Goal: Transaction & Acquisition: Purchase product/service

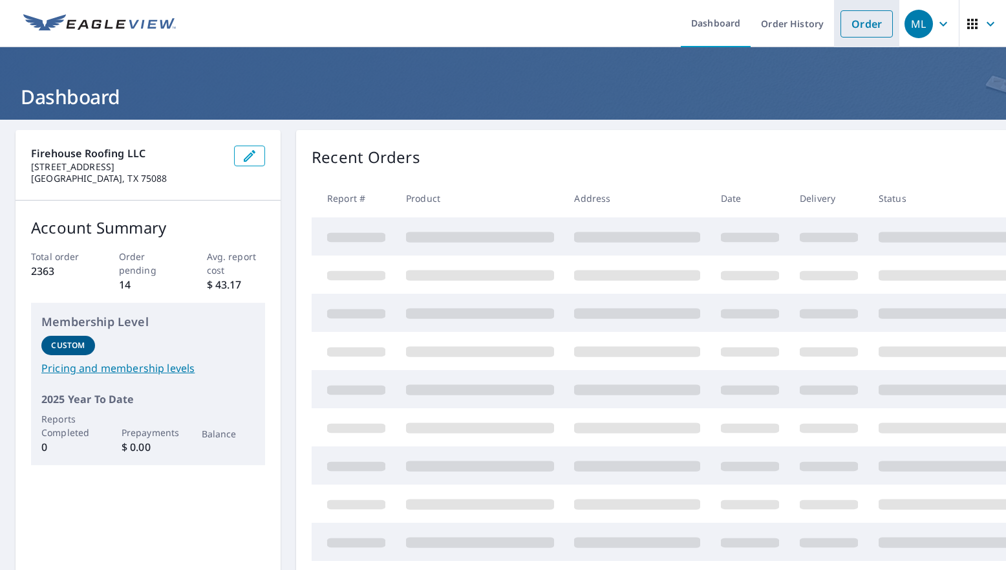
click at [853, 28] on link "Order" at bounding box center [866, 23] width 52 height 27
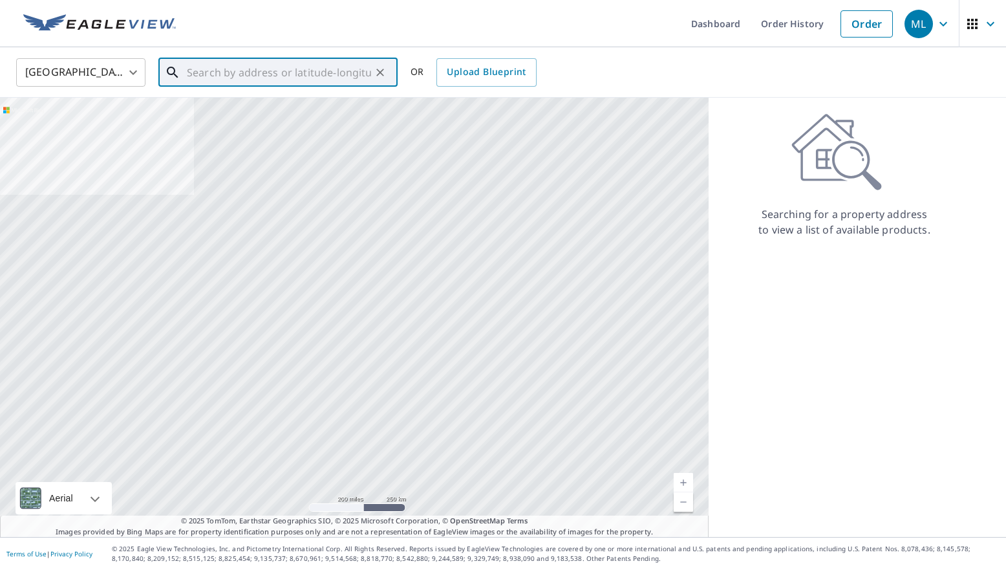
click at [252, 74] on input "text" at bounding box center [279, 72] width 184 height 36
paste input "[STREET_ADDRESS][PERSON_NAME]"
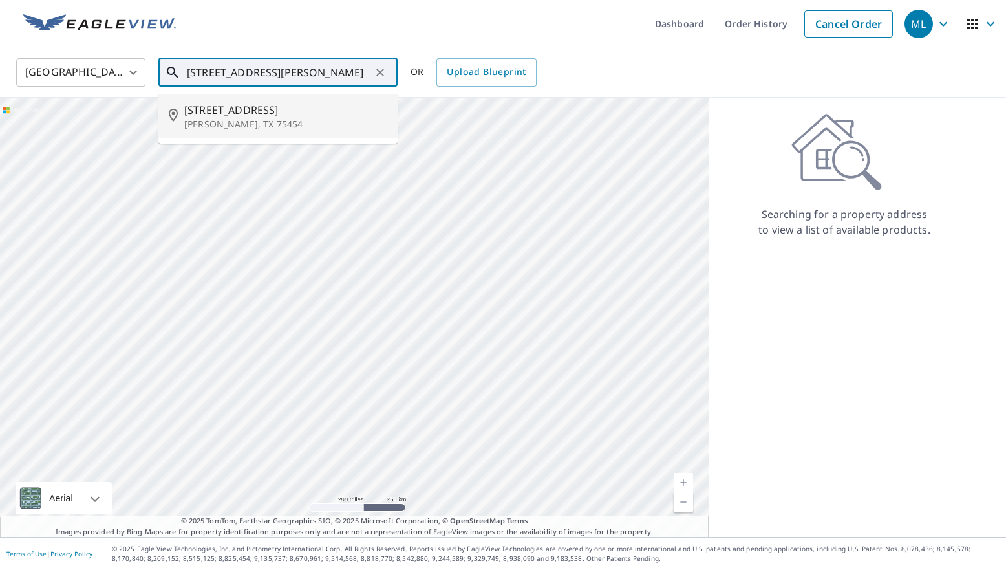
click at [238, 109] on span "[STREET_ADDRESS]" at bounding box center [285, 110] width 203 height 16
type input "[STREET_ADDRESS][PERSON_NAME]"
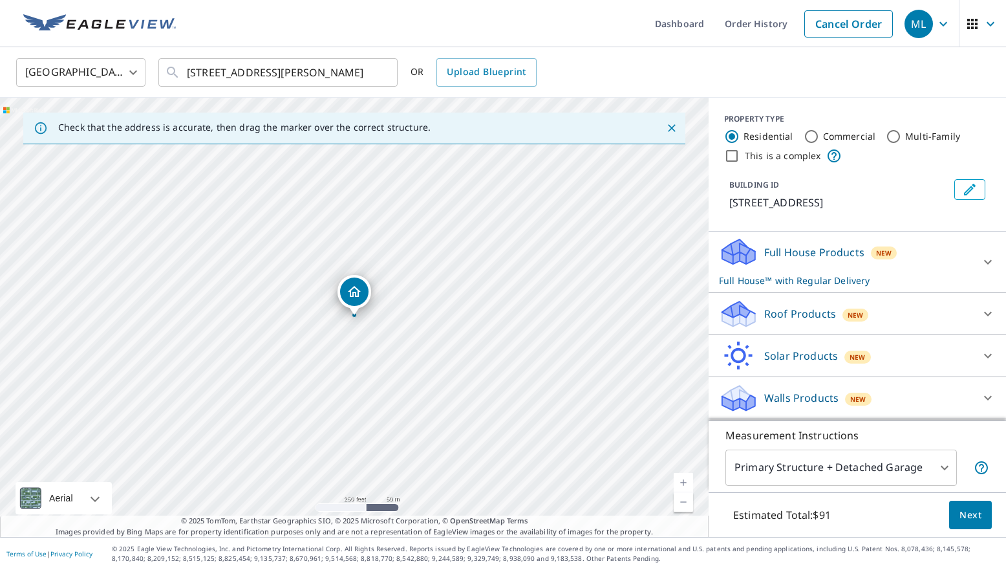
click at [881, 319] on div "Roof Products New" at bounding box center [845, 314] width 253 height 30
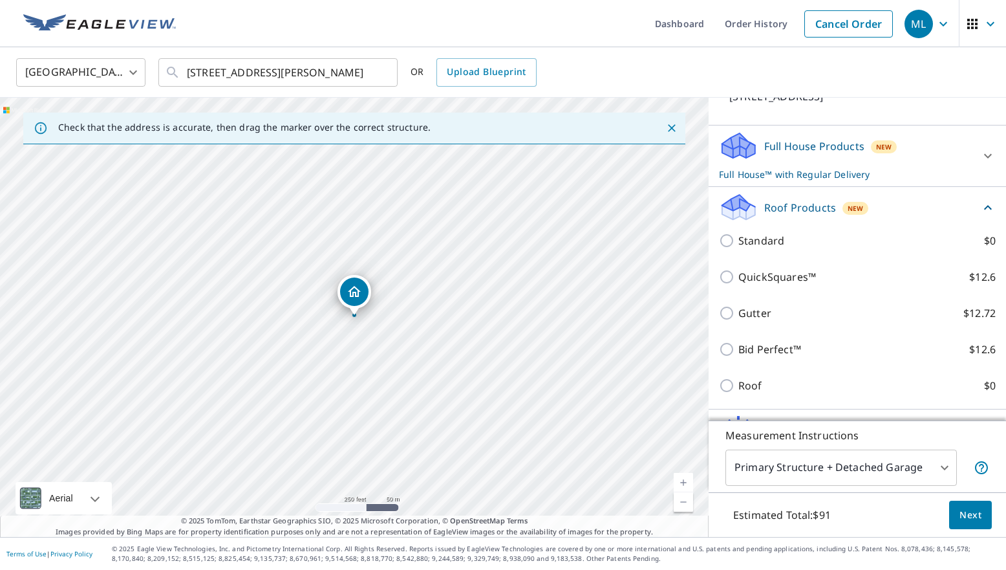
scroll to position [112, 0]
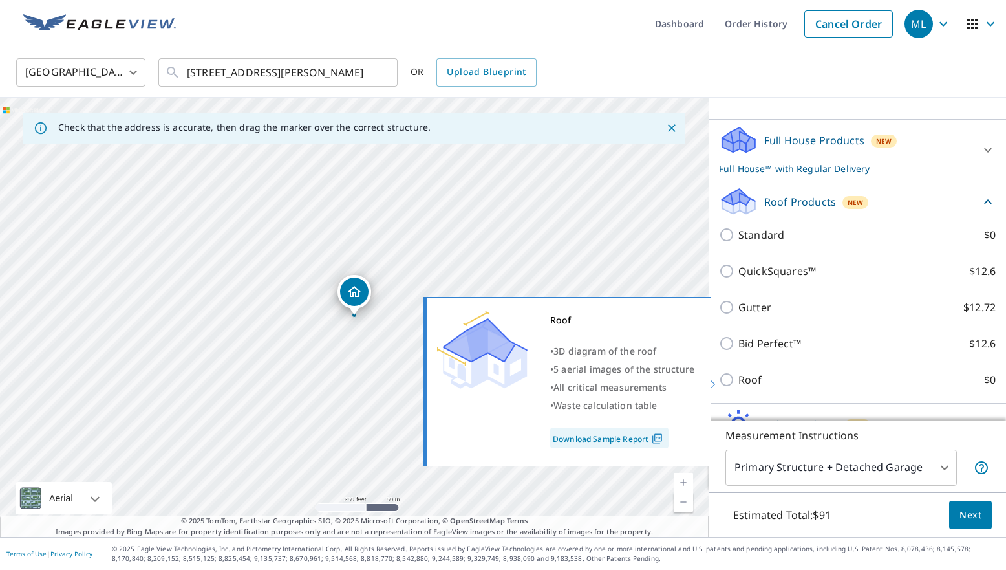
click at [722, 378] on input "Roof $0" at bounding box center [728, 380] width 19 height 16
checkbox input "true"
type input "3"
checkbox input "false"
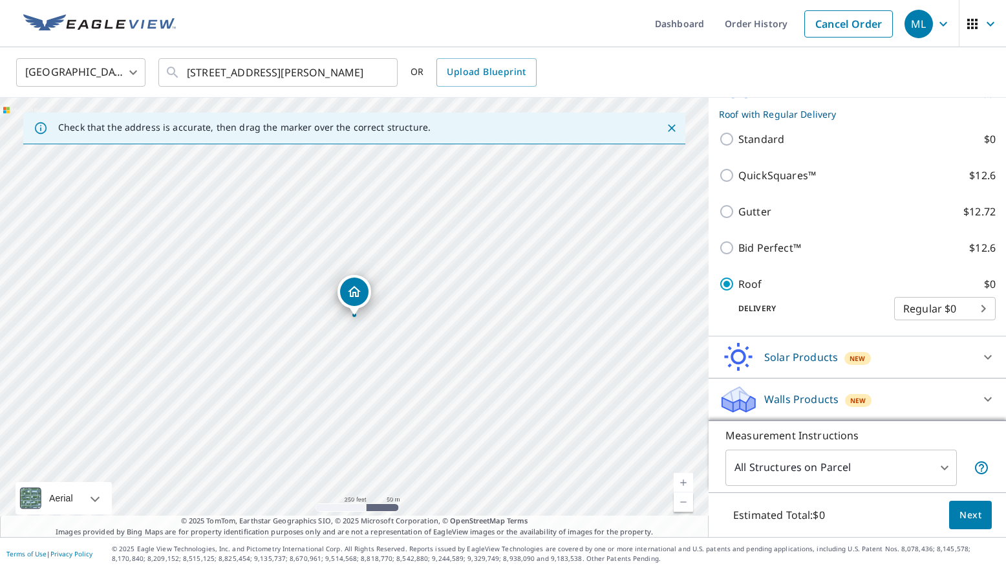
scroll to position [0, 0]
click at [967, 510] on span "Next" at bounding box center [970, 515] width 22 height 16
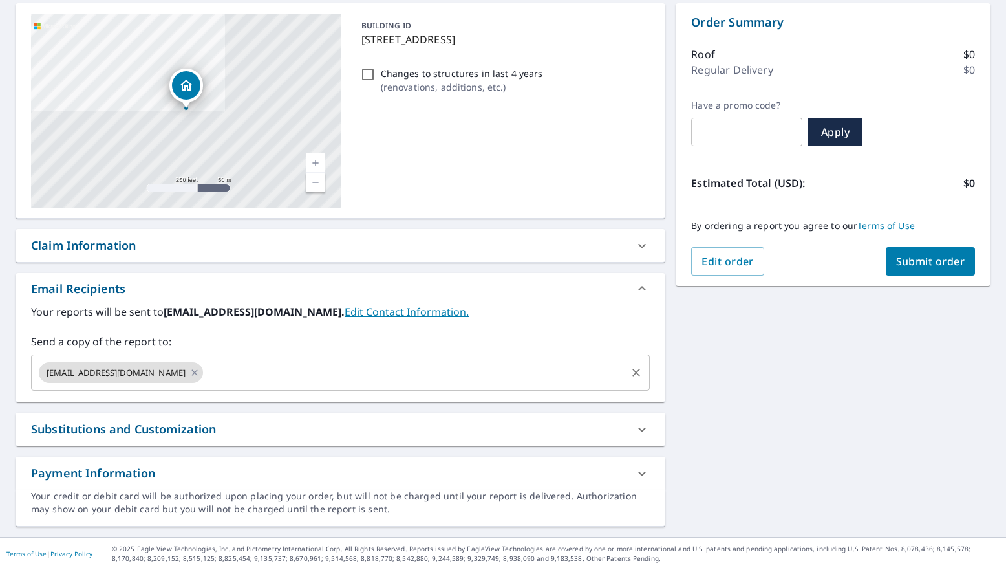
scroll to position [127, 0]
click at [189, 368] on icon at bounding box center [194, 372] width 10 height 14
checkbox input "true"
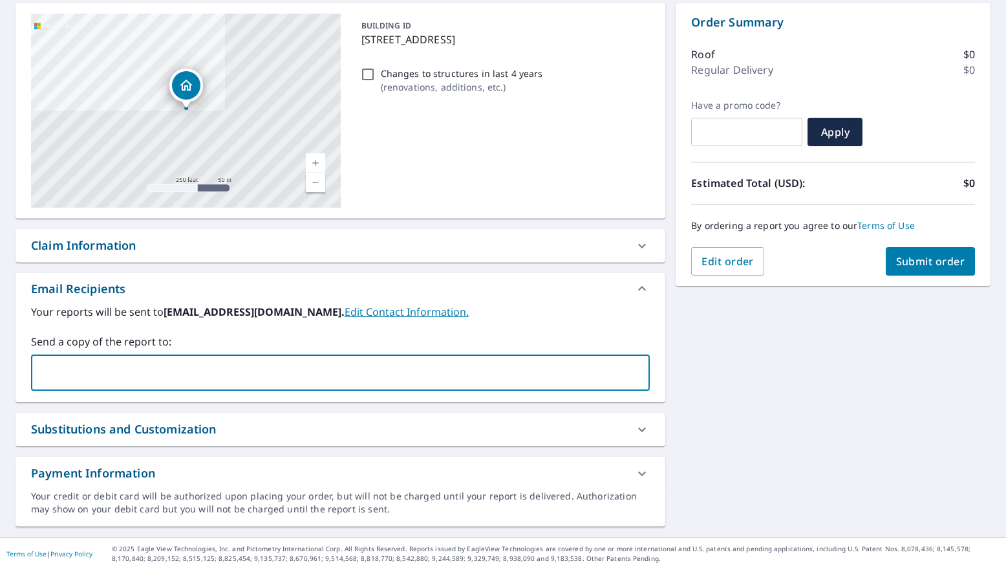
click at [126, 368] on input "text" at bounding box center [331, 372] width 588 height 25
type input "[PERSON_NAME][EMAIL_ADDRESS][DOMAIN_NAME]"
click at [313, 408] on div "[STREET_ADDRESS][PERSON_NAME] A standard road map Aerial A detailed look from a…" at bounding box center [341, 264] width 650 height 523
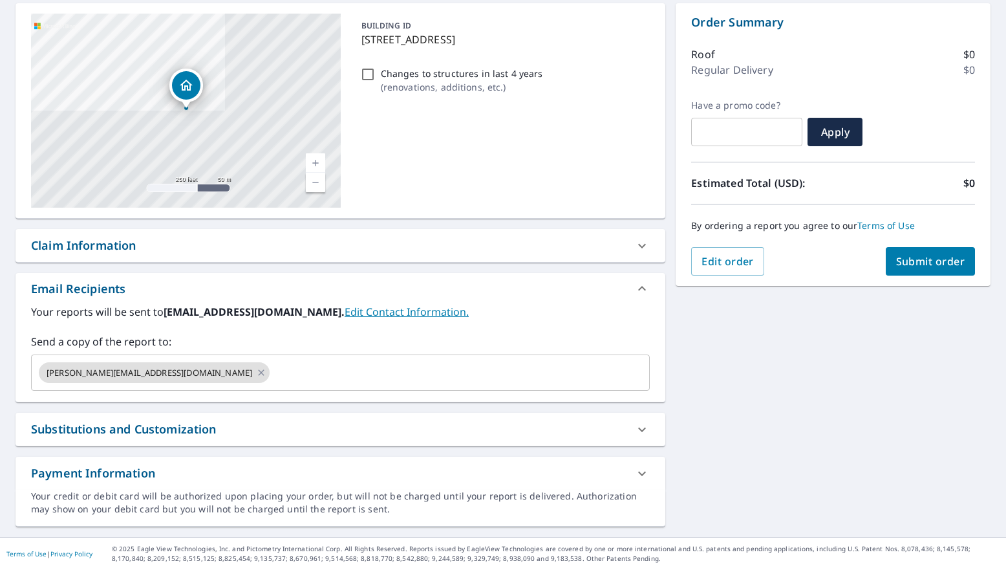
scroll to position [0, 0]
click at [941, 266] on span "Submit order" at bounding box center [930, 261] width 69 height 14
checkbox input "true"
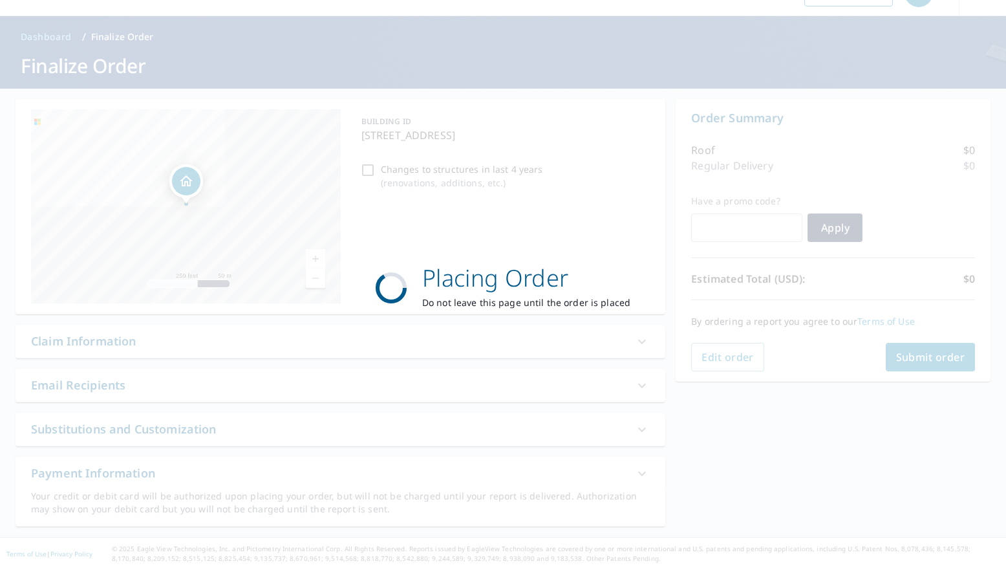
scroll to position [31, 0]
